Goal: Transaction & Acquisition: Purchase product/service

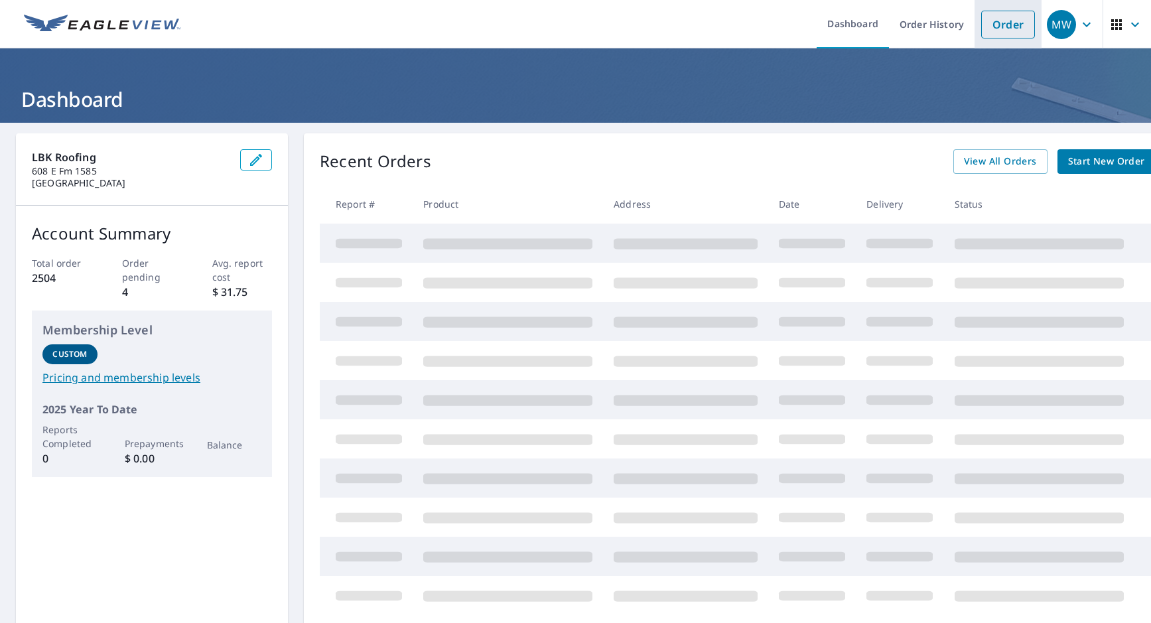
click at [986, 25] on link "Order" at bounding box center [1008, 25] width 54 height 28
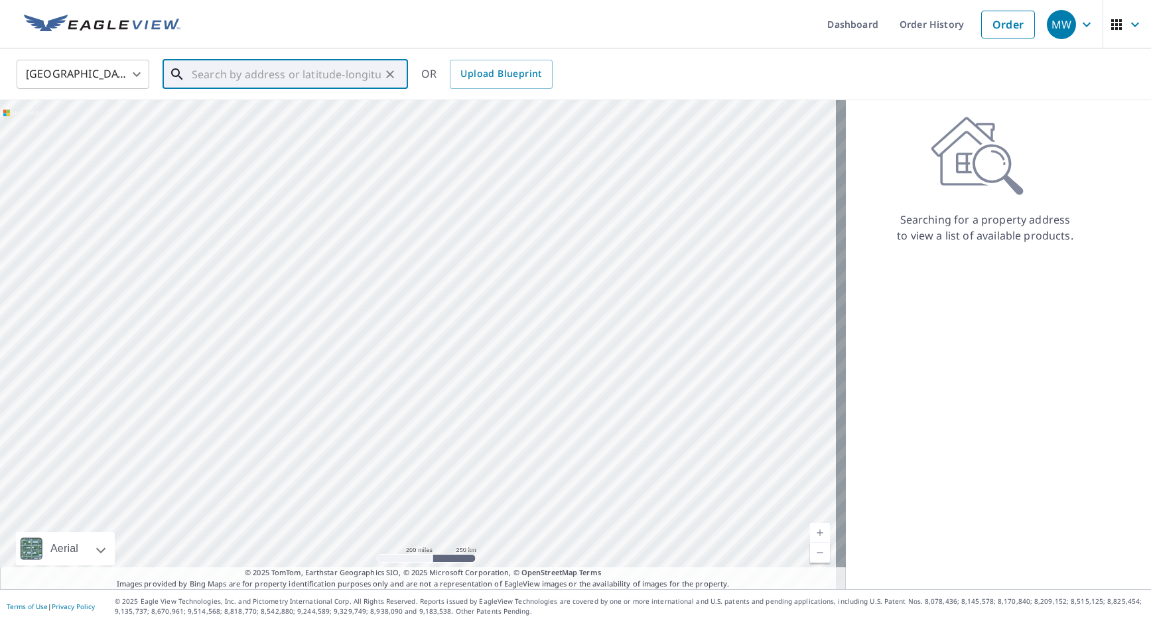
click at [348, 72] on input "text" at bounding box center [286, 74] width 189 height 37
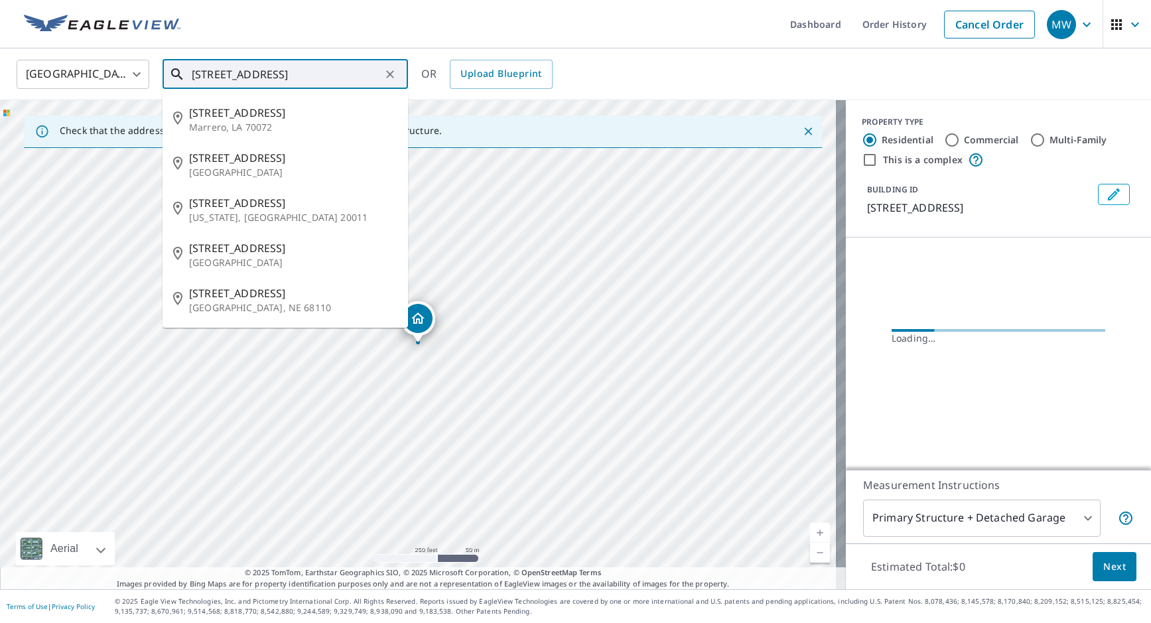
click at [320, 67] on input "[STREET_ADDRESS]" at bounding box center [286, 74] width 189 height 37
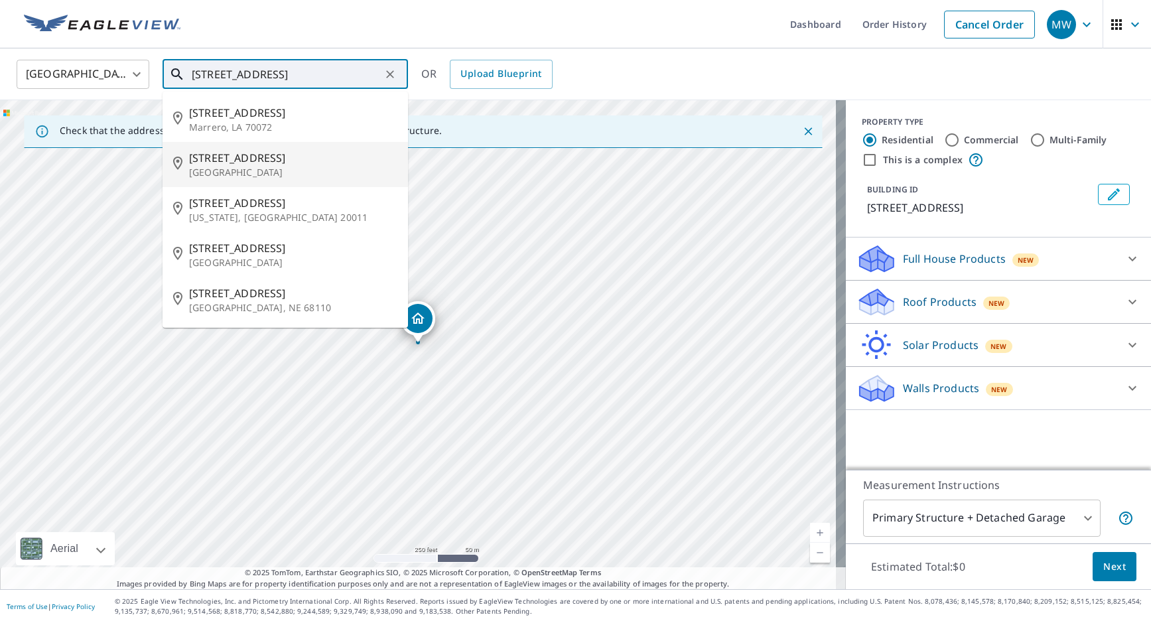
click at [287, 160] on span "[STREET_ADDRESS]" at bounding box center [293, 158] width 208 height 16
type input "[STREET_ADDRESS]"
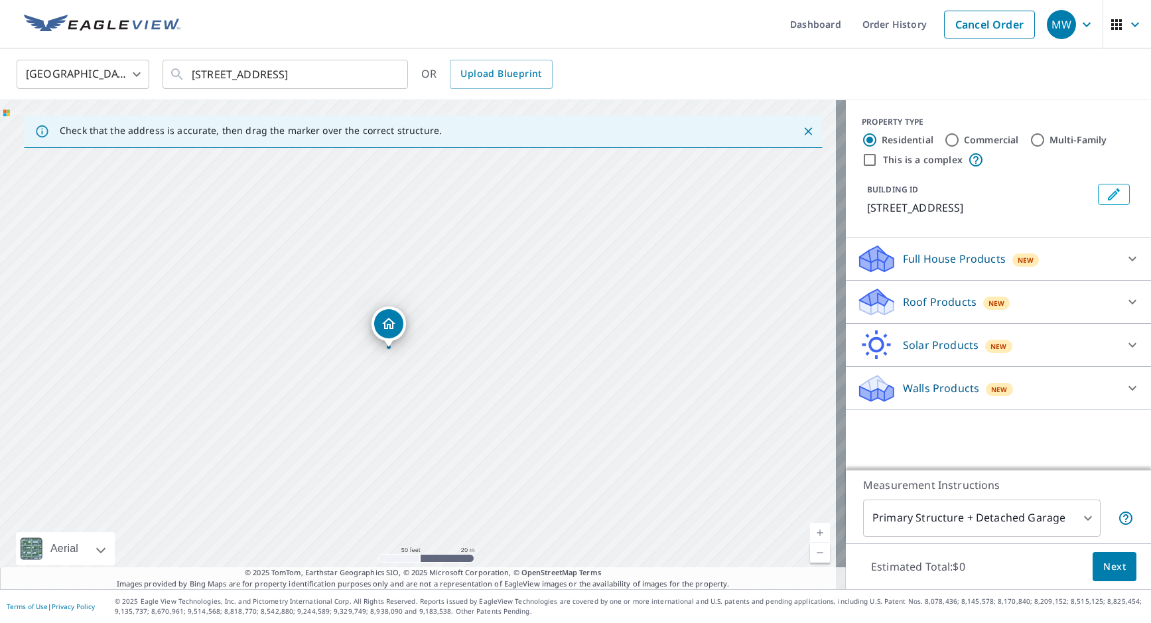
drag, startPoint x: 365, startPoint y: 404, endPoint x: 422, endPoint y: 299, distance: 119.0
click at [422, 299] on div "[STREET_ADDRESS]" at bounding box center [423, 344] width 846 height 489
drag, startPoint x: 390, startPoint y: 299, endPoint x: 402, endPoint y: 297, distance: 12.1
drag, startPoint x: 468, startPoint y: 337, endPoint x: 610, endPoint y: 322, distance: 143.3
click at [610, 322] on div "[STREET_ADDRESS]" at bounding box center [423, 344] width 846 height 489
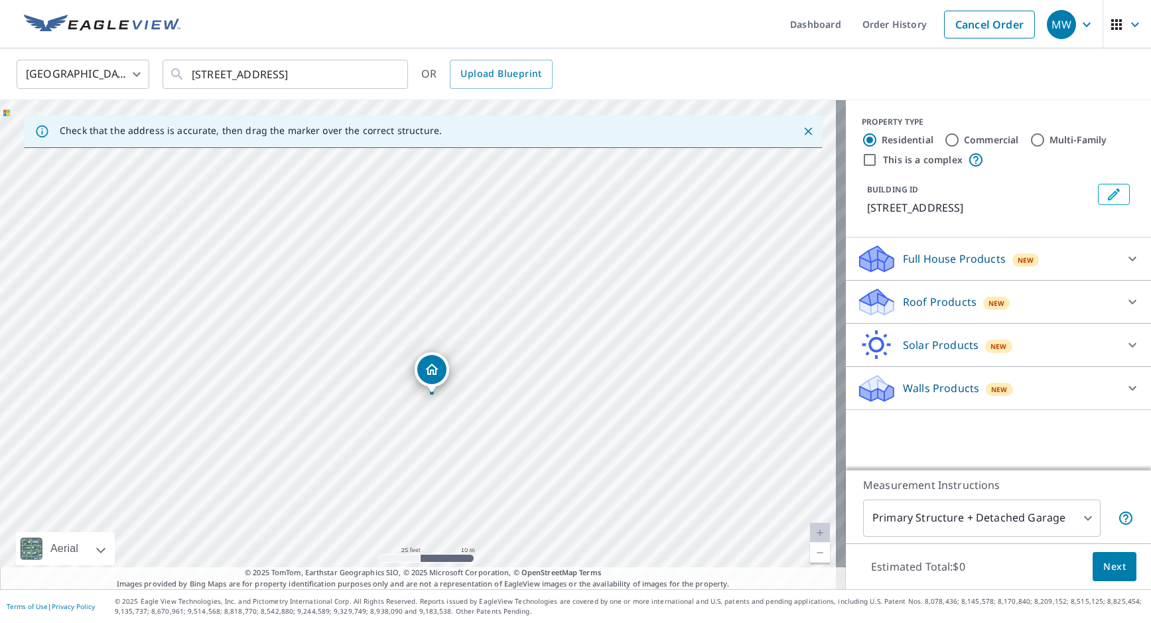
drag, startPoint x: 631, startPoint y: 319, endPoint x: 598, endPoint y: 348, distance: 43.7
click at [598, 348] on div "[STREET_ADDRESS]" at bounding box center [423, 344] width 846 height 489
click at [888, 311] on div "Roof Products New" at bounding box center [986, 302] width 260 height 31
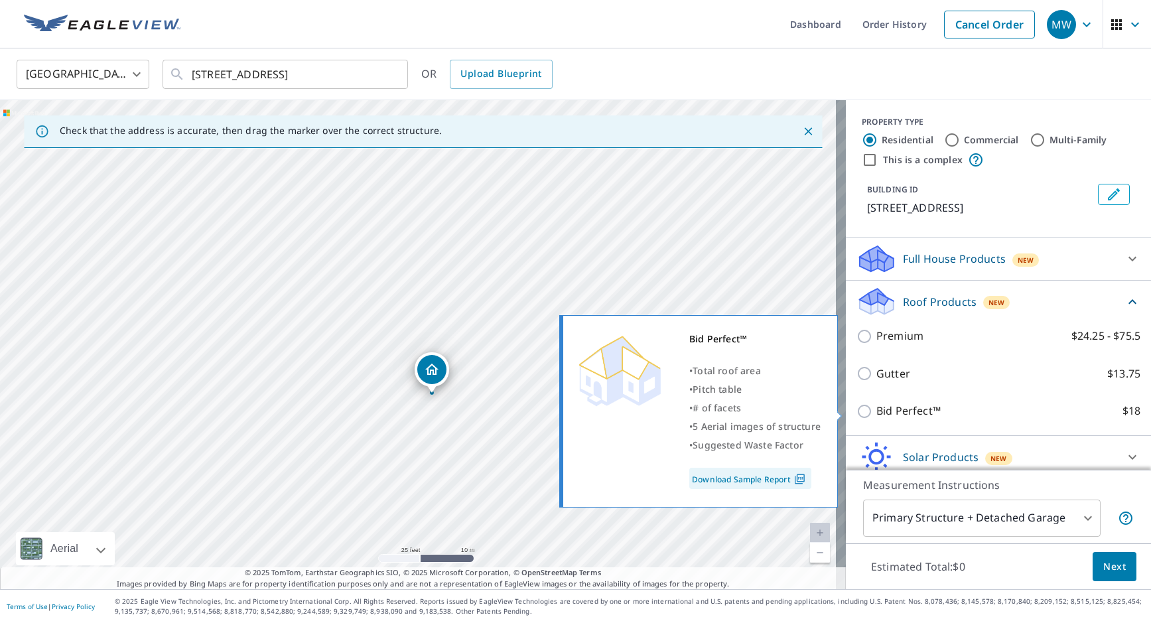
click at [905, 411] on p "Bid Perfect™" at bounding box center [908, 411] width 64 height 17
click at [876, 411] on input "Bid Perfect™ $18" at bounding box center [866, 411] width 20 height 16
checkbox input "true"
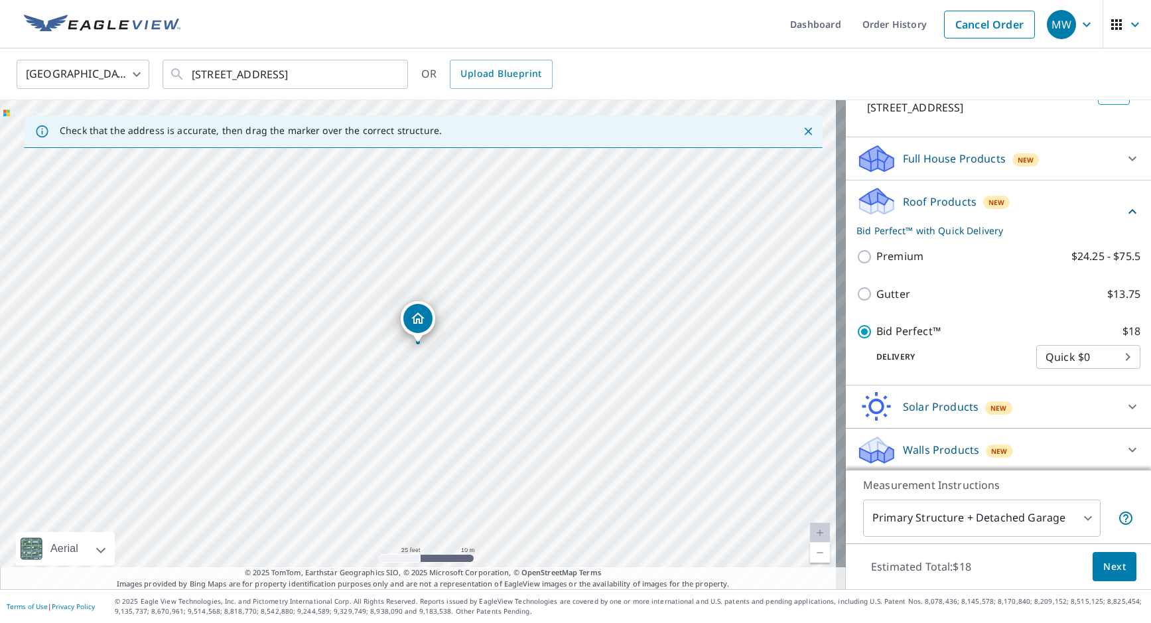
scroll to position [102, 0]
click at [1103, 559] on span "Next" at bounding box center [1114, 566] width 23 height 17
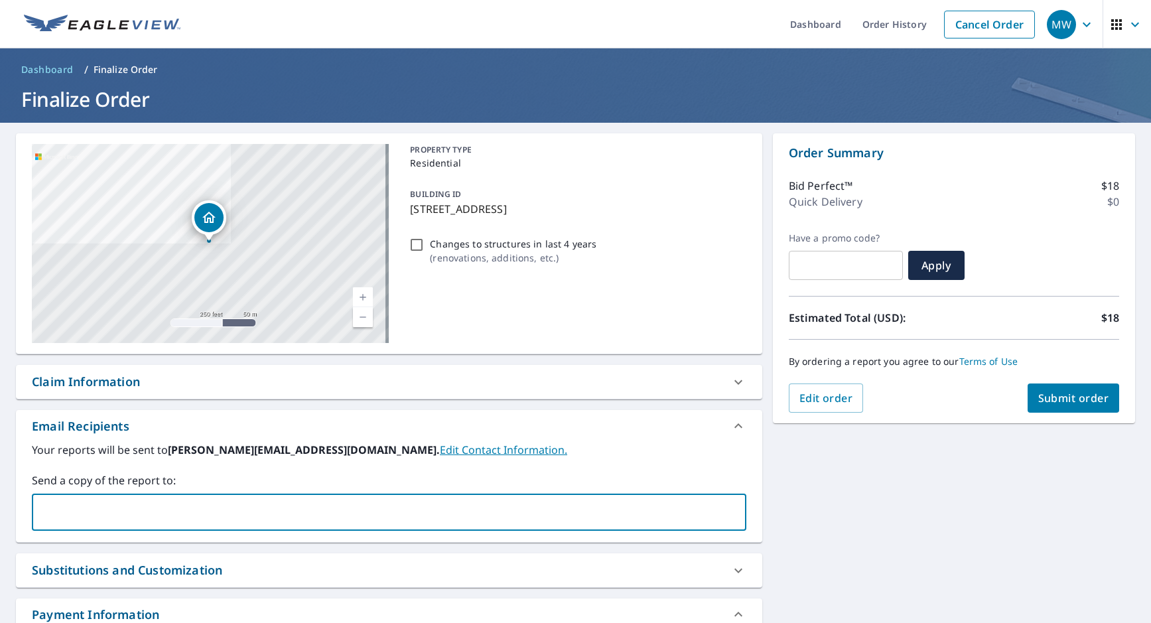
click at [132, 507] on input "text" at bounding box center [379, 511] width 682 height 25
type input "[PERSON_NAME][EMAIL_ADDRESS][DOMAIN_NAME]"
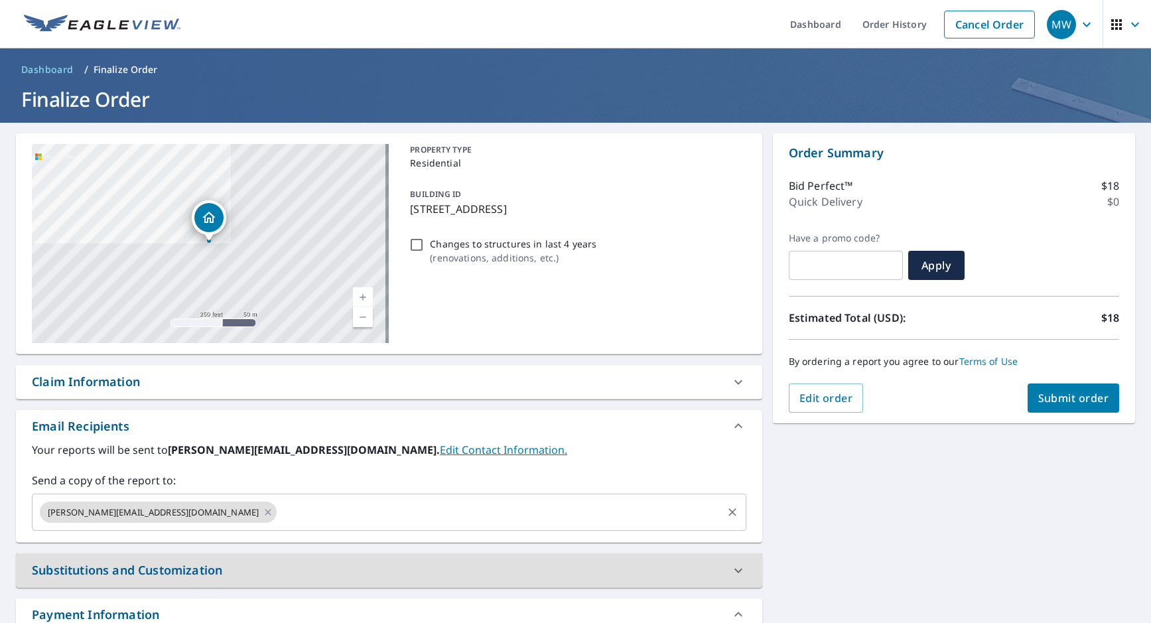
click at [279, 505] on input "text" at bounding box center [500, 511] width 442 height 25
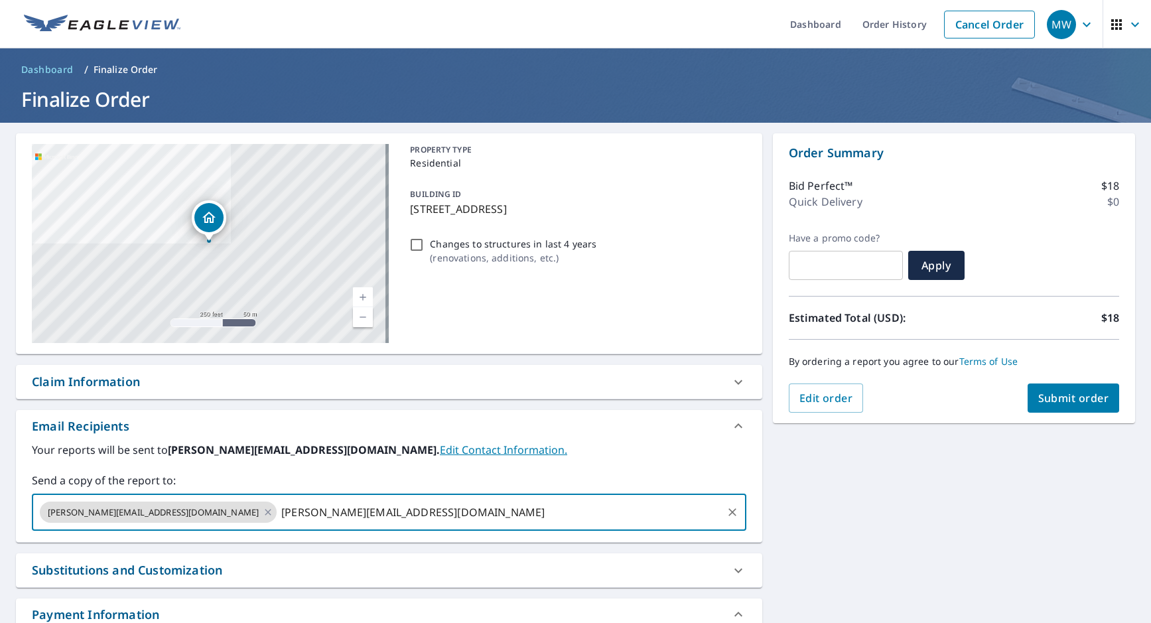
type input "[PERSON_NAME][EMAIL_ADDRESS][DOMAIN_NAME]"
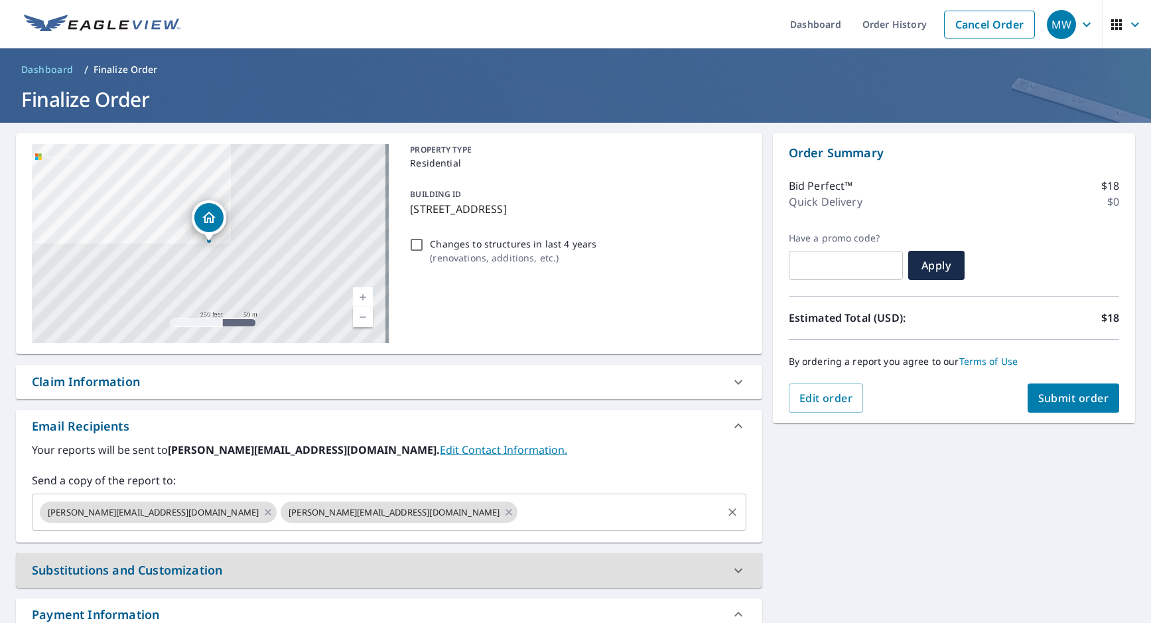
click at [519, 504] on input "text" at bounding box center [619, 511] width 200 height 25
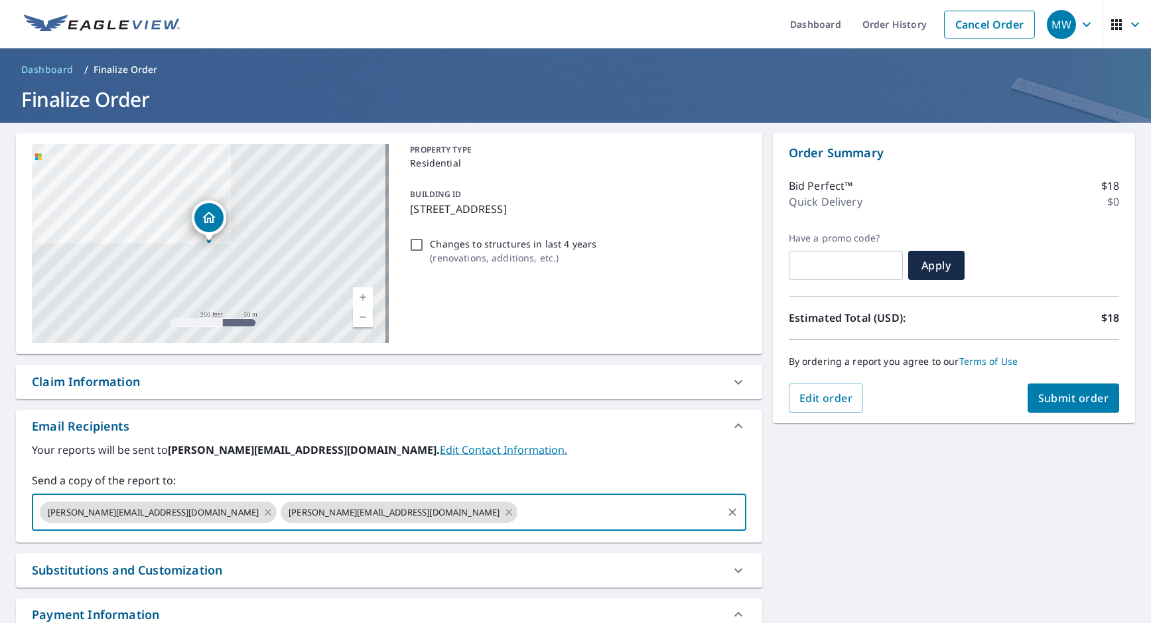
scroll to position [265, 0]
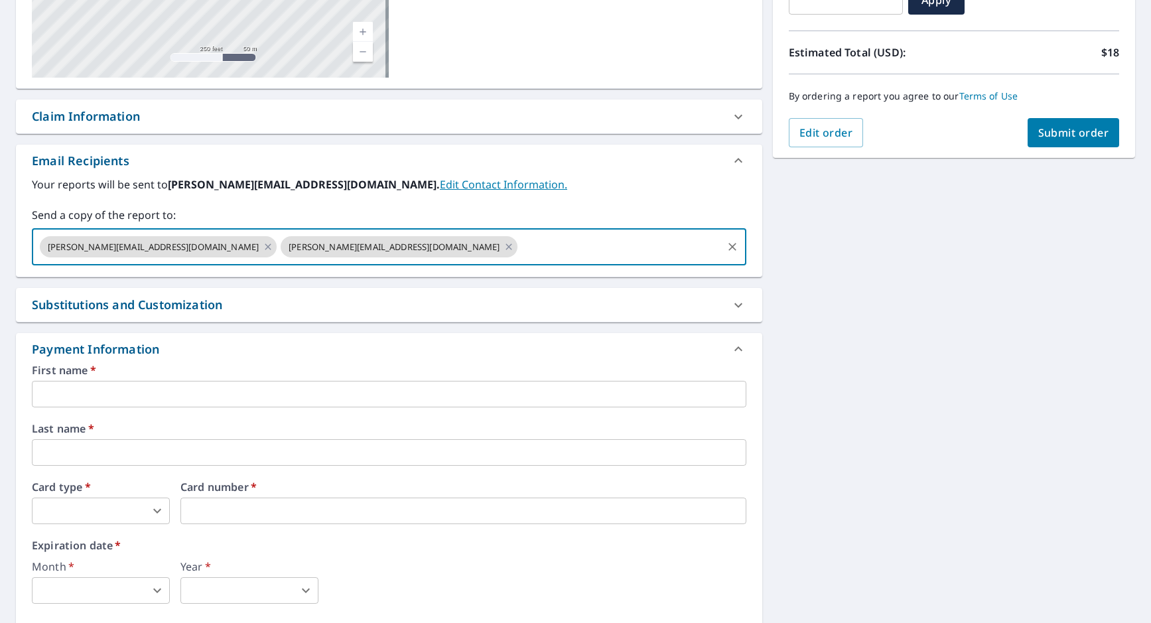
click at [151, 393] on input "text" at bounding box center [389, 394] width 714 height 27
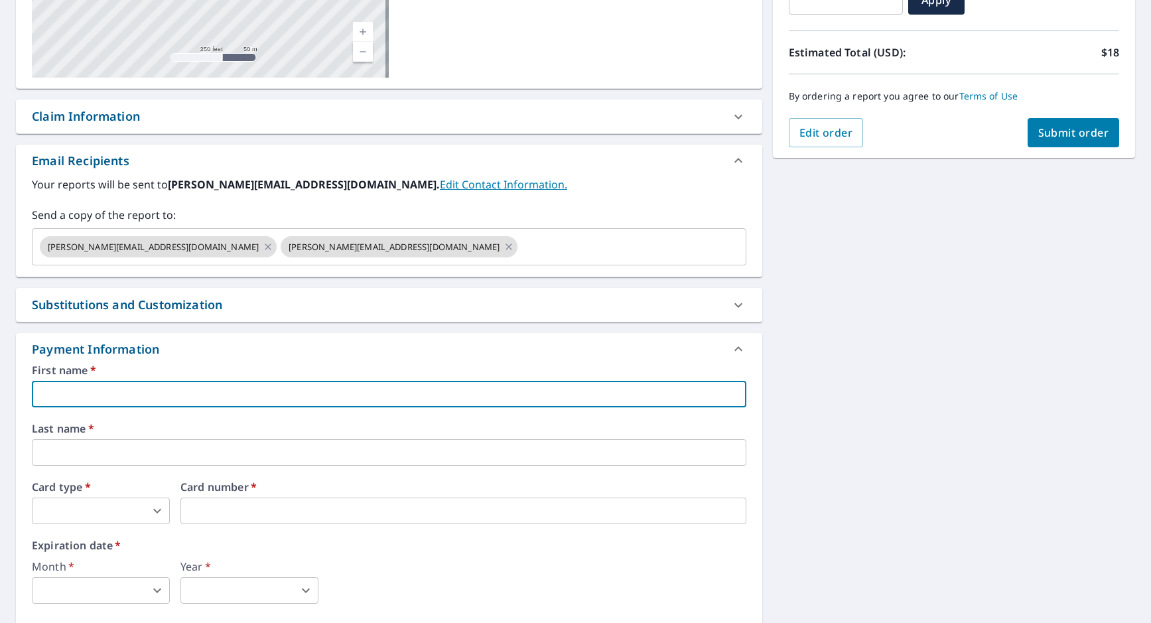
type input "LBK"
type input "[PERSON_NAME][EMAIL_ADDRESS][DOMAIN_NAME]"
type input "Service"
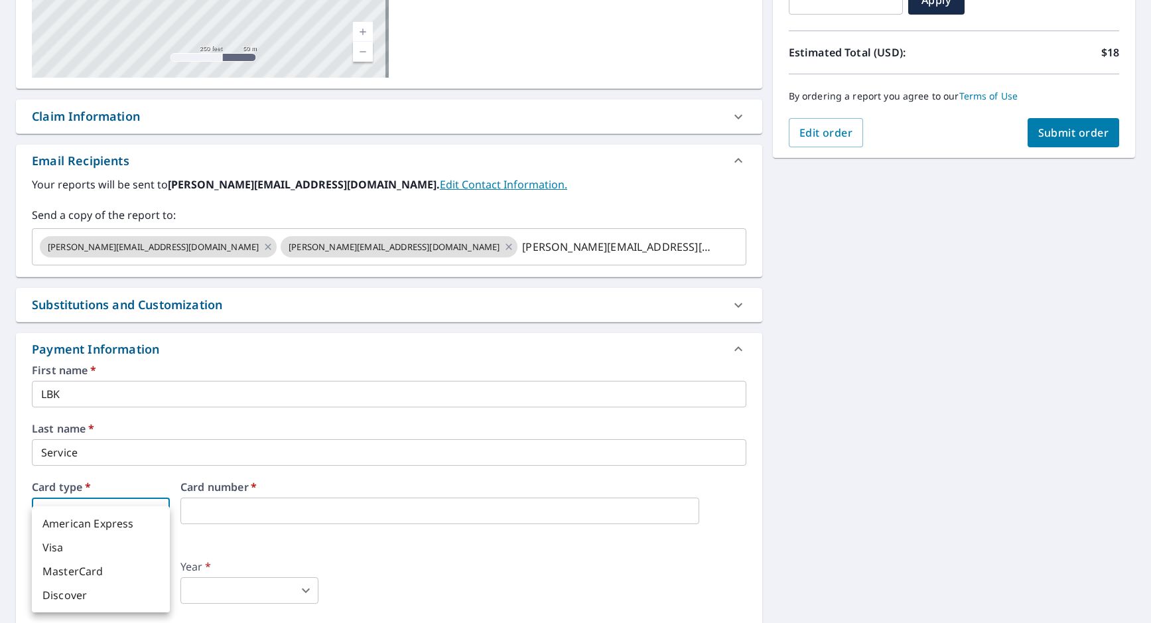
click at [66, 502] on body "MW MW Dashboard Order History Cancel Order MW Dashboard / Finalize Order Finali…" at bounding box center [575, 311] width 1151 height 623
click at [65, 546] on li "Visa" at bounding box center [101, 547] width 138 height 24
type input "2"
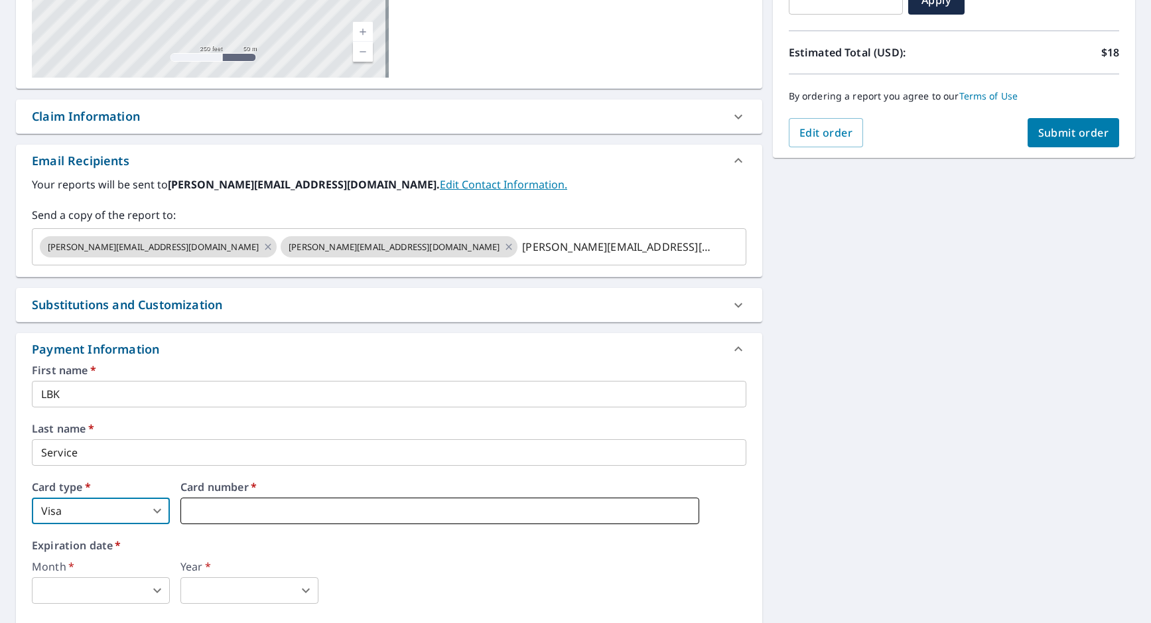
drag, startPoint x: 188, startPoint y: 519, endPoint x: 195, endPoint y: 517, distance: 7.6
click at [188, 519] on iframe at bounding box center [439, 510] width 519 height 27
click at [223, 522] on iframe at bounding box center [439, 510] width 519 height 27
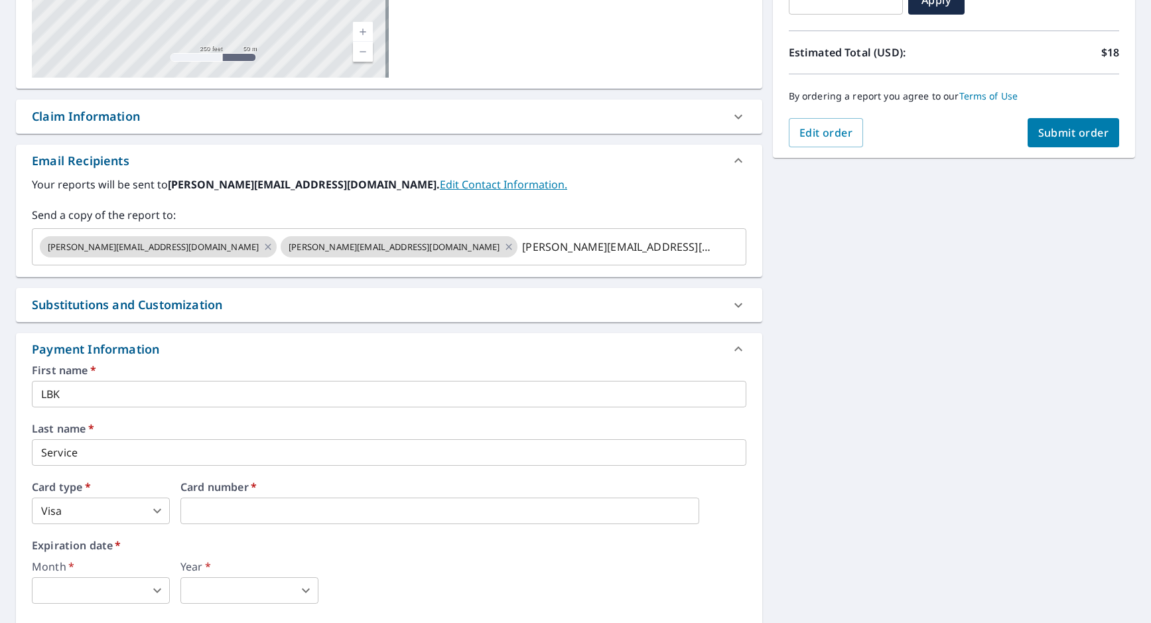
click at [71, 576] on div "Month   * ​ 0 ​" at bounding box center [101, 582] width 138 height 42
click at [71, 580] on body "MW MW Dashboard Order History Cancel Order MW Dashboard / Finalize Order Finali…" at bounding box center [575, 311] width 1151 height 623
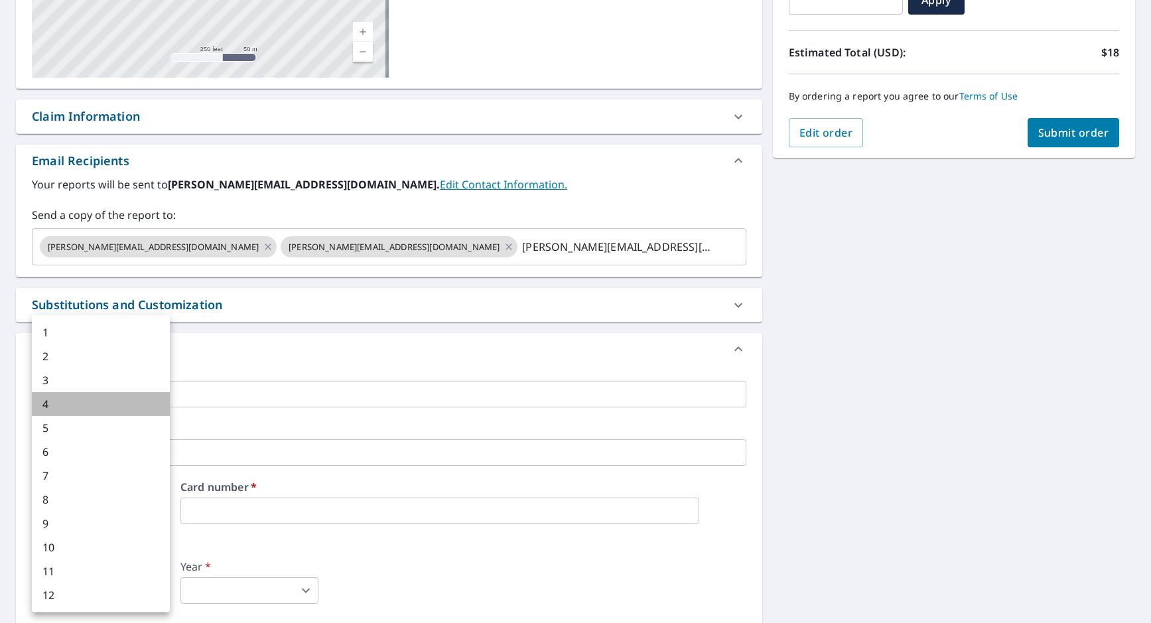
click at [74, 409] on li "4" at bounding box center [101, 404] width 138 height 24
type input "4"
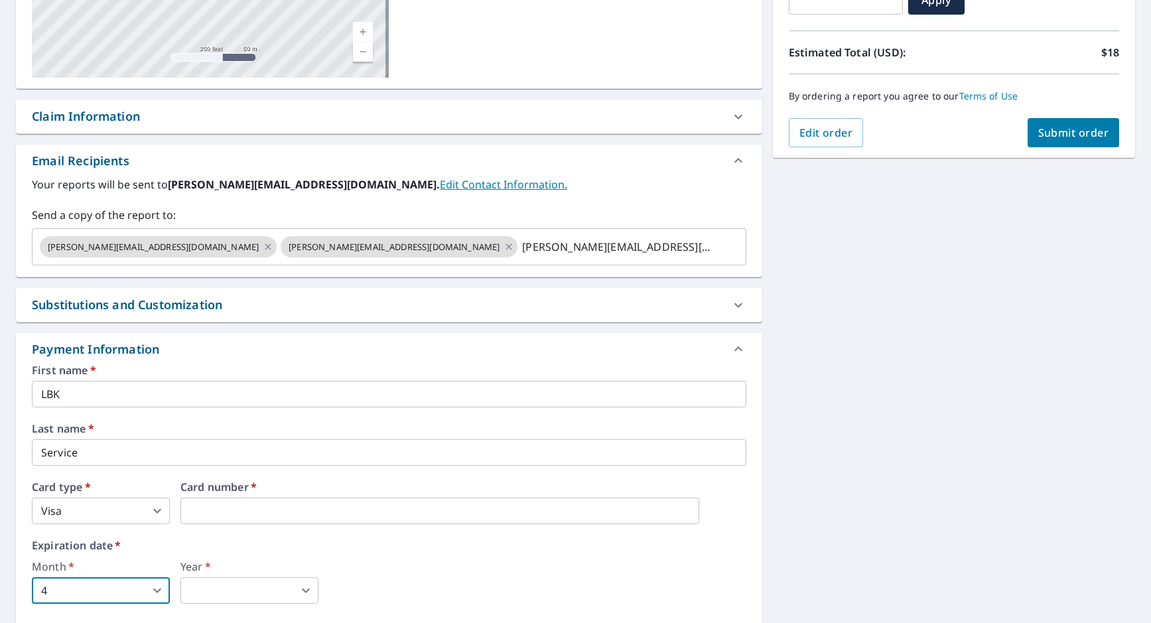
click at [241, 586] on body "MW MW Dashboard Order History Cancel Order MW Dashboard / Finalize Order Finali…" at bounding box center [575, 311] width 1151 height 623
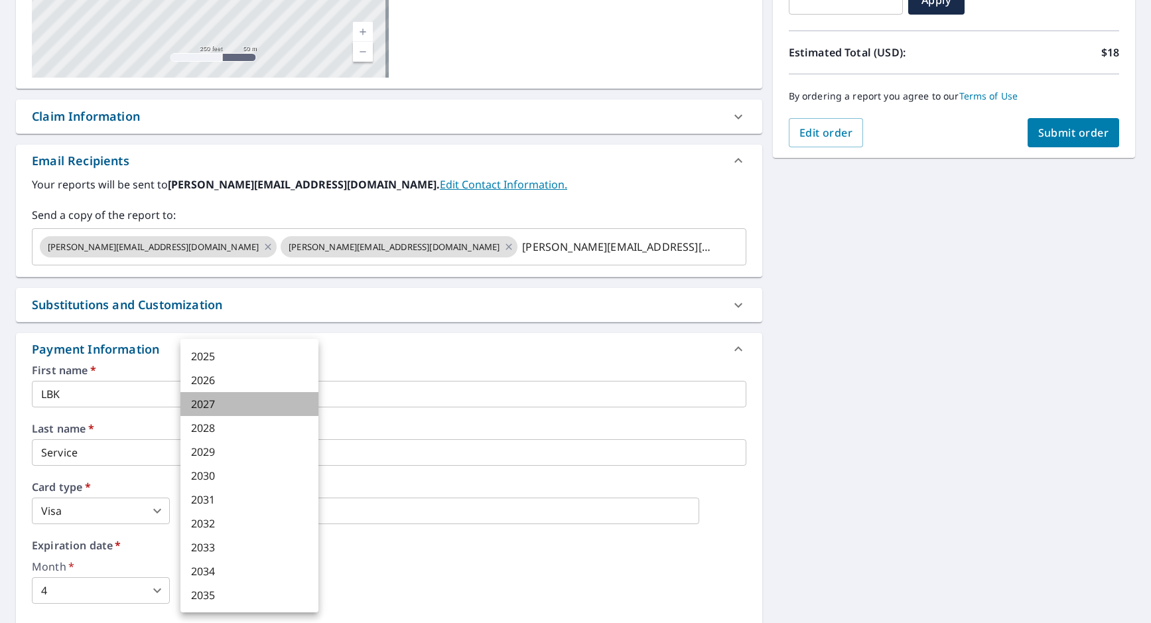
click at [218, 405] on li "2027" at bounding box center [249, 404] width 138 height 24
type input "2027"
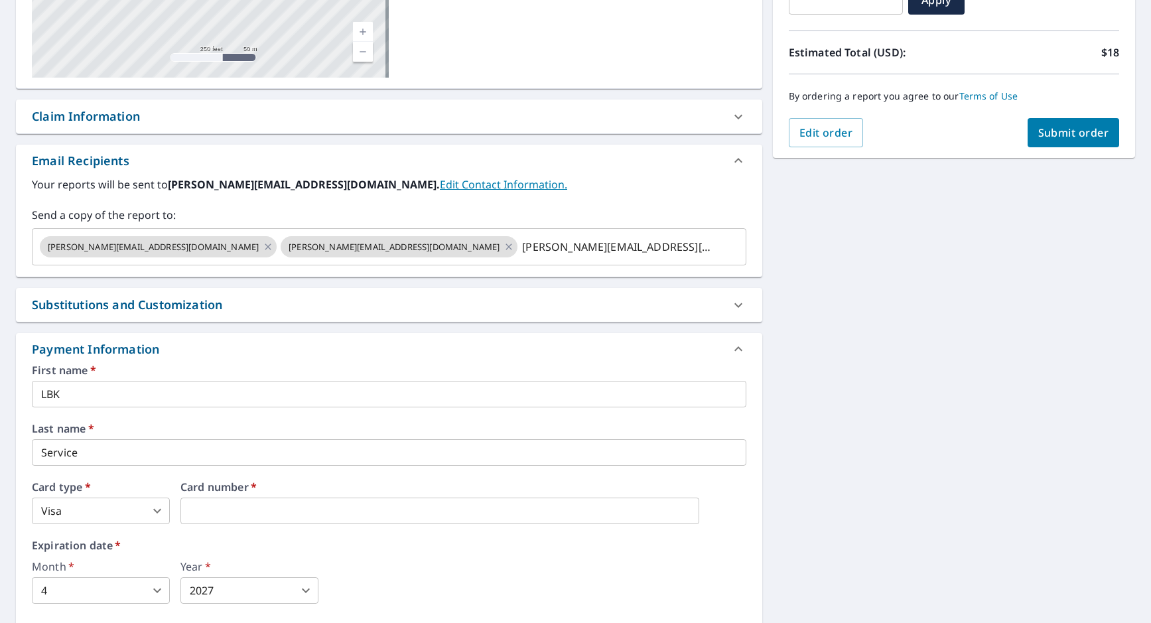
click at [403, 595] on div "Month   * 4 4 ​ Year   * 2027 2027 ​" at bounding box center [389, 582] width 714 height 42
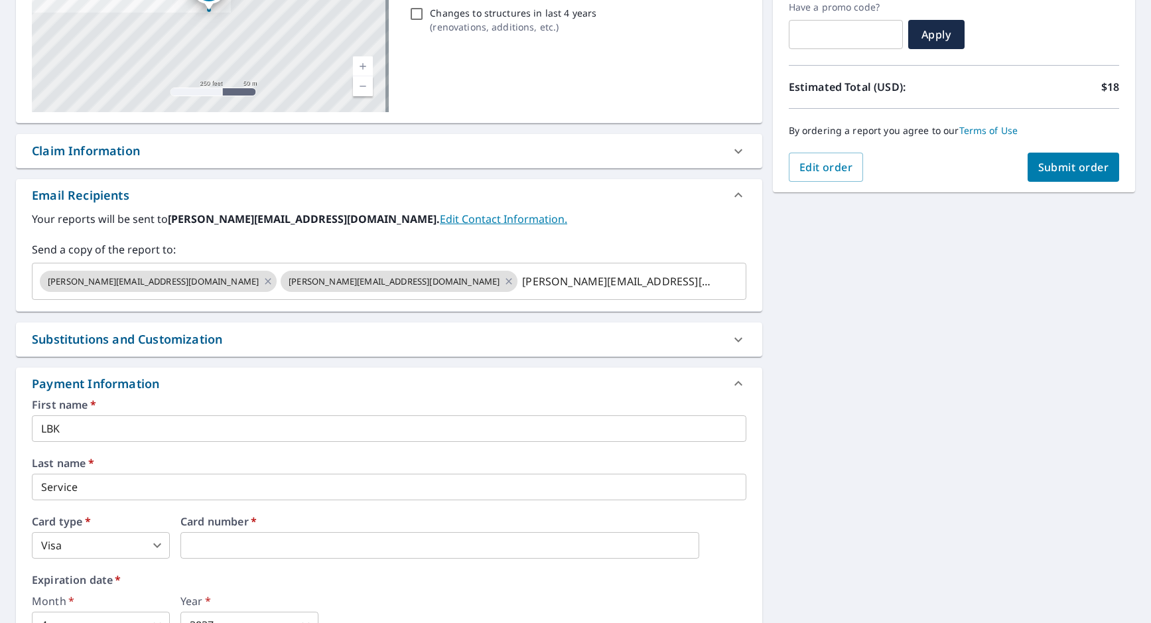
scroll to position [0, 0]
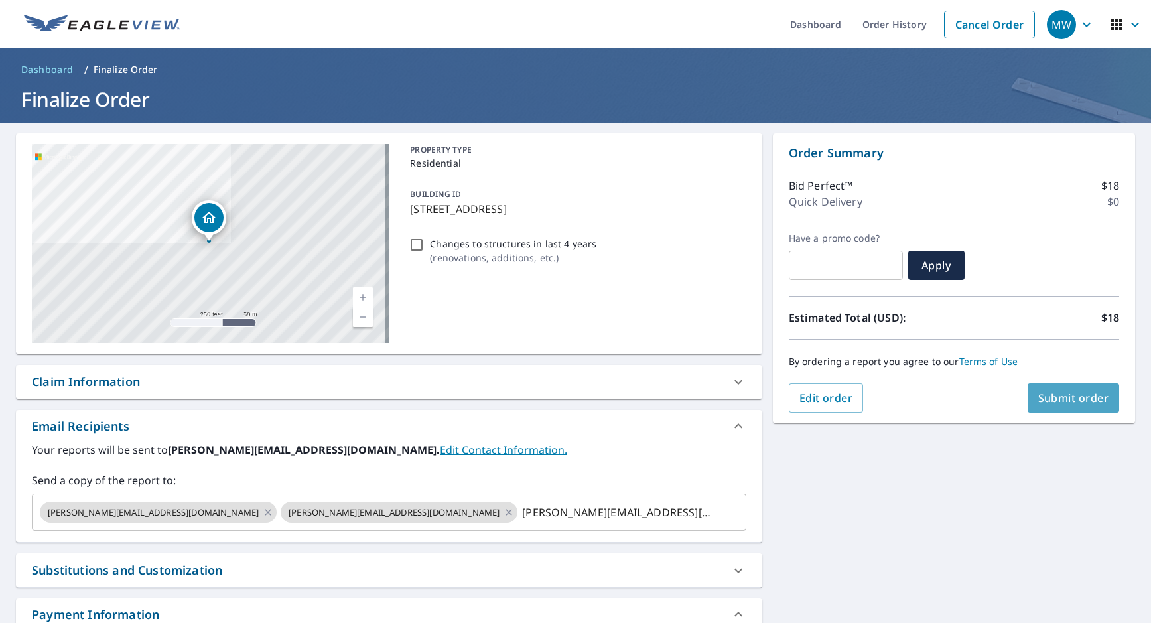
click at [1047, 403] on span "Submit order" at bounding box center [1073, 398] width 71 height 15
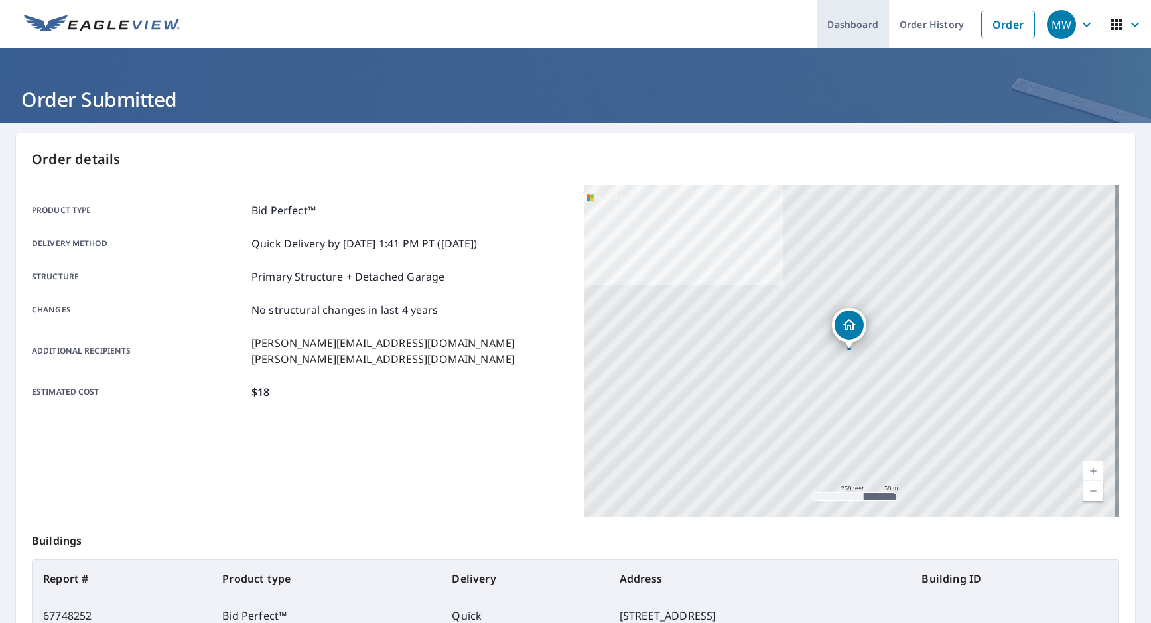
drag, startPoint x: 421, startPoint y: 27, endPoint x: 854, endPoint y: 20, distance: 433.2
click at [422, 27] on ul "Dashboard Order History Order" at bounding box center [614, 24] width 853 height 48
click at [474, 34] on ul "Dashboard Order History Order" at bounding box center [614, 24] width 853 height 48
